Goal: Understand process/instructions: Learn how to perform a task or action

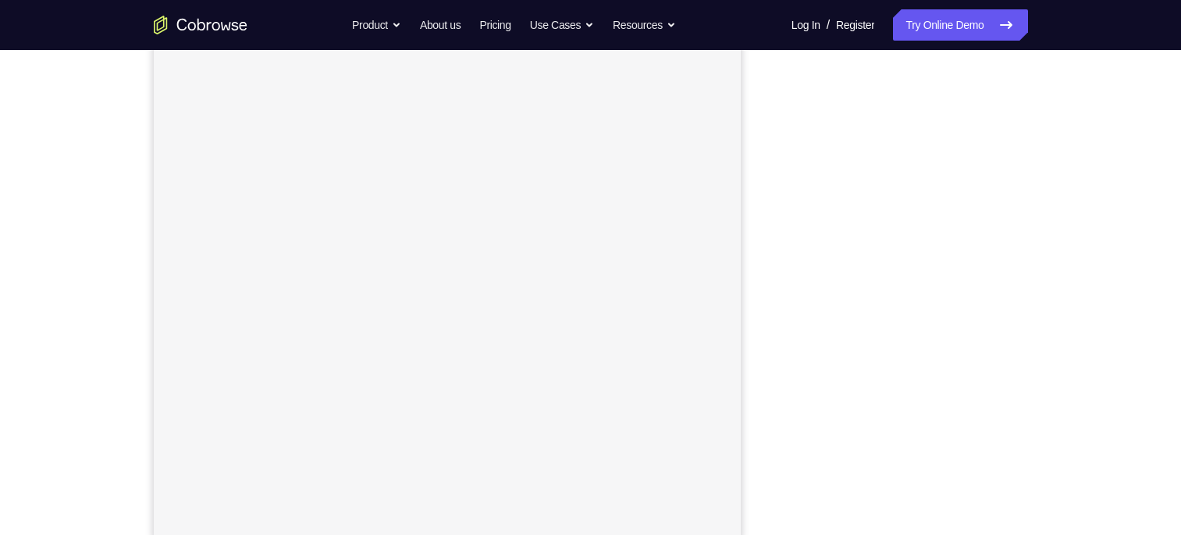
scroll to position [180, 0]
click at [1074, 251] on div "Your Support Agent Your Customer Web iOS Android Next Steps We’d be happy to gi…" at bounding box center [590, 384] width 999 height 1029
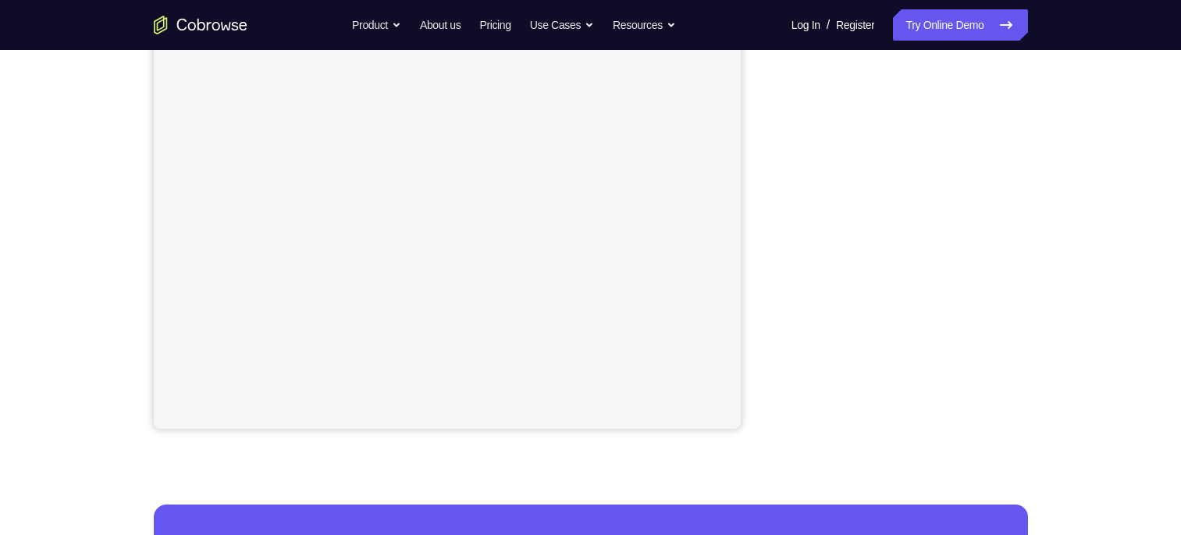
scroll to position [299, 0]
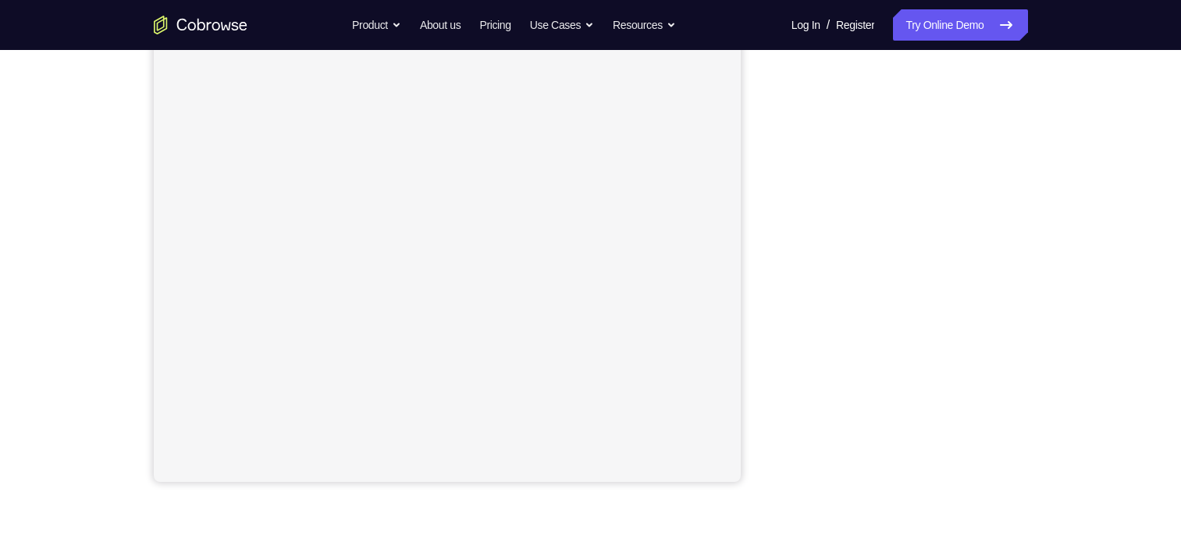
scroll to position [246, 0]
drag, startPoint x: 838, startPoint y: 43, endPoint x: 1033, endPoint y: 325, distance: 343.4
click at [1033, 325] on div "Your Support Agent Your Customer Web iOS Android Next Steps We’d be happy to gi…" at bounding box center [590, 318] width 999 height 1029
